Goal: Transaction & Acquisition: Book appointment/travel/reservation

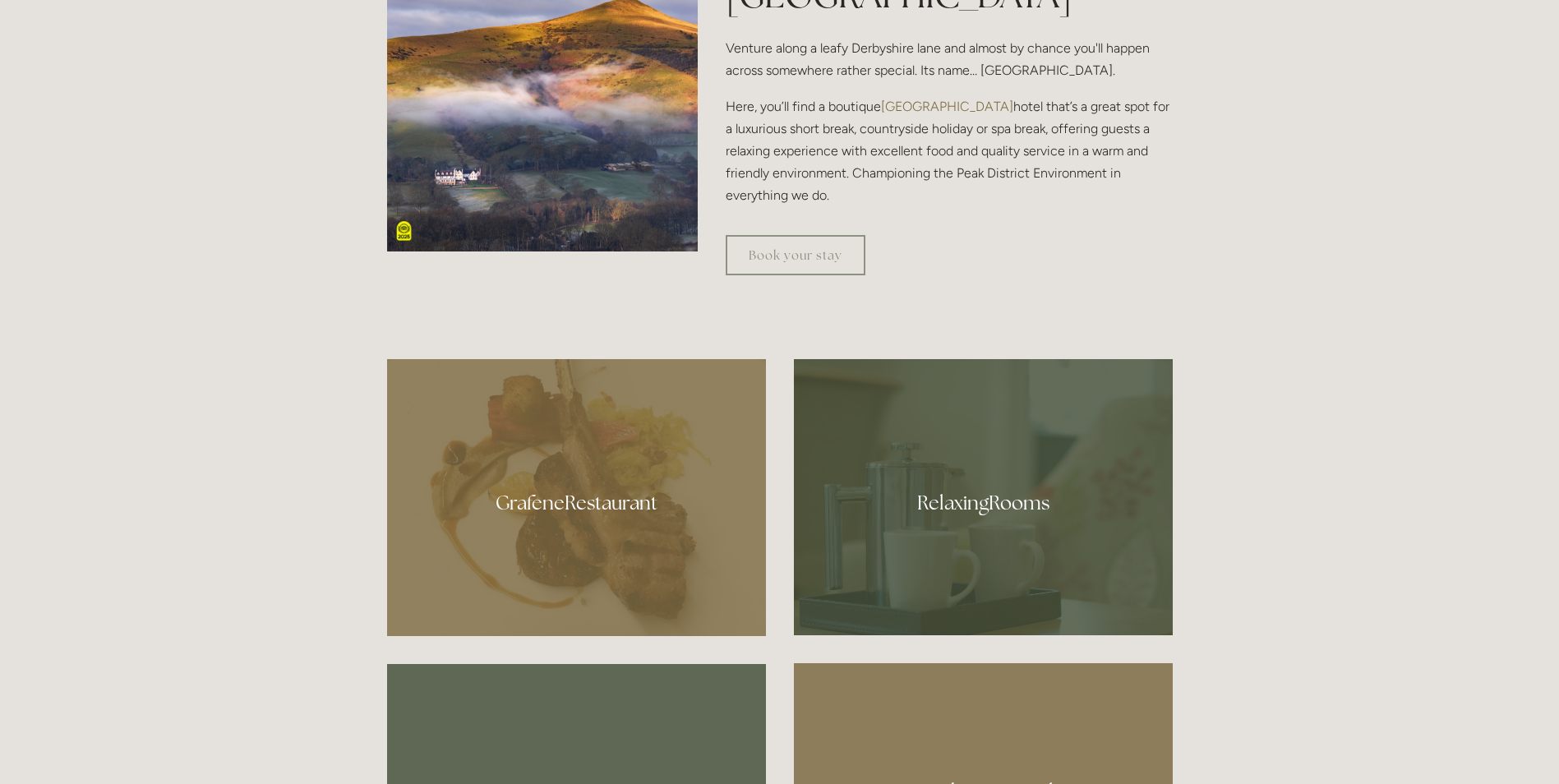
scroll to position [657, 0]
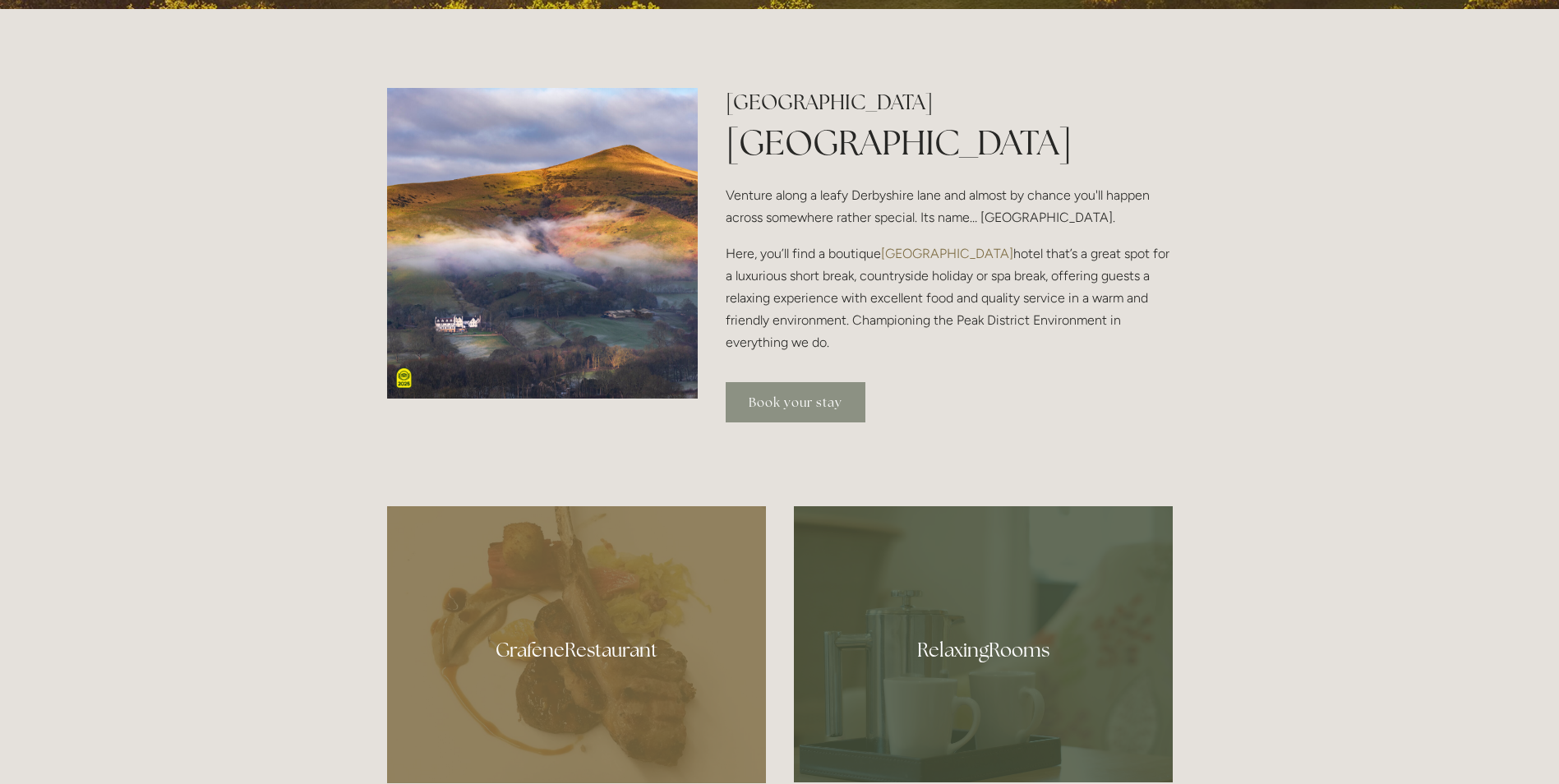
click at [834, 395] on link "Book your stay" at bounding box center [795, 401] width 140 height 40
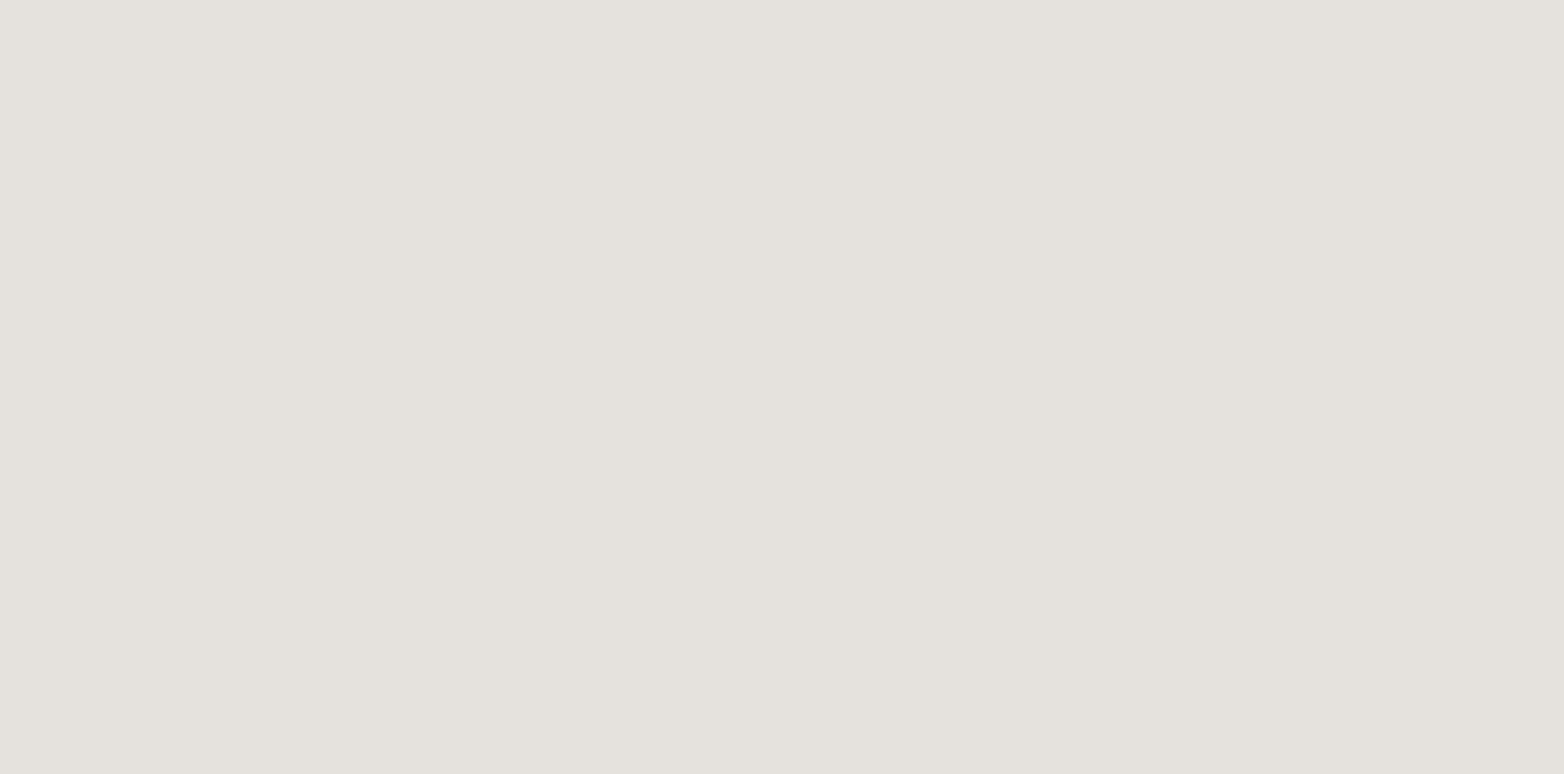
scroll to position [420, 0]
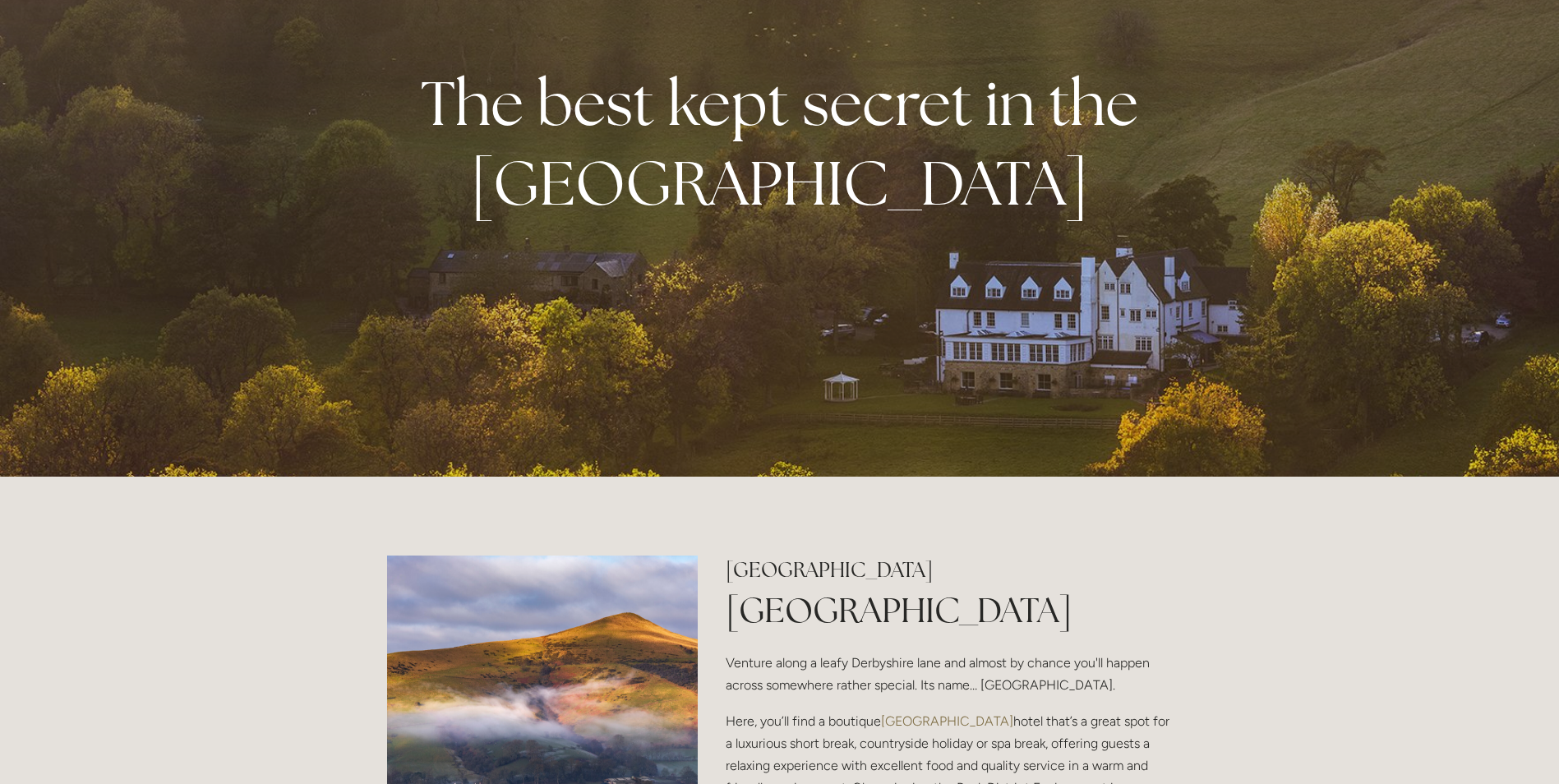
scroll to position [246, 0]
